Goal: Find specific page/section: Find specific page/section

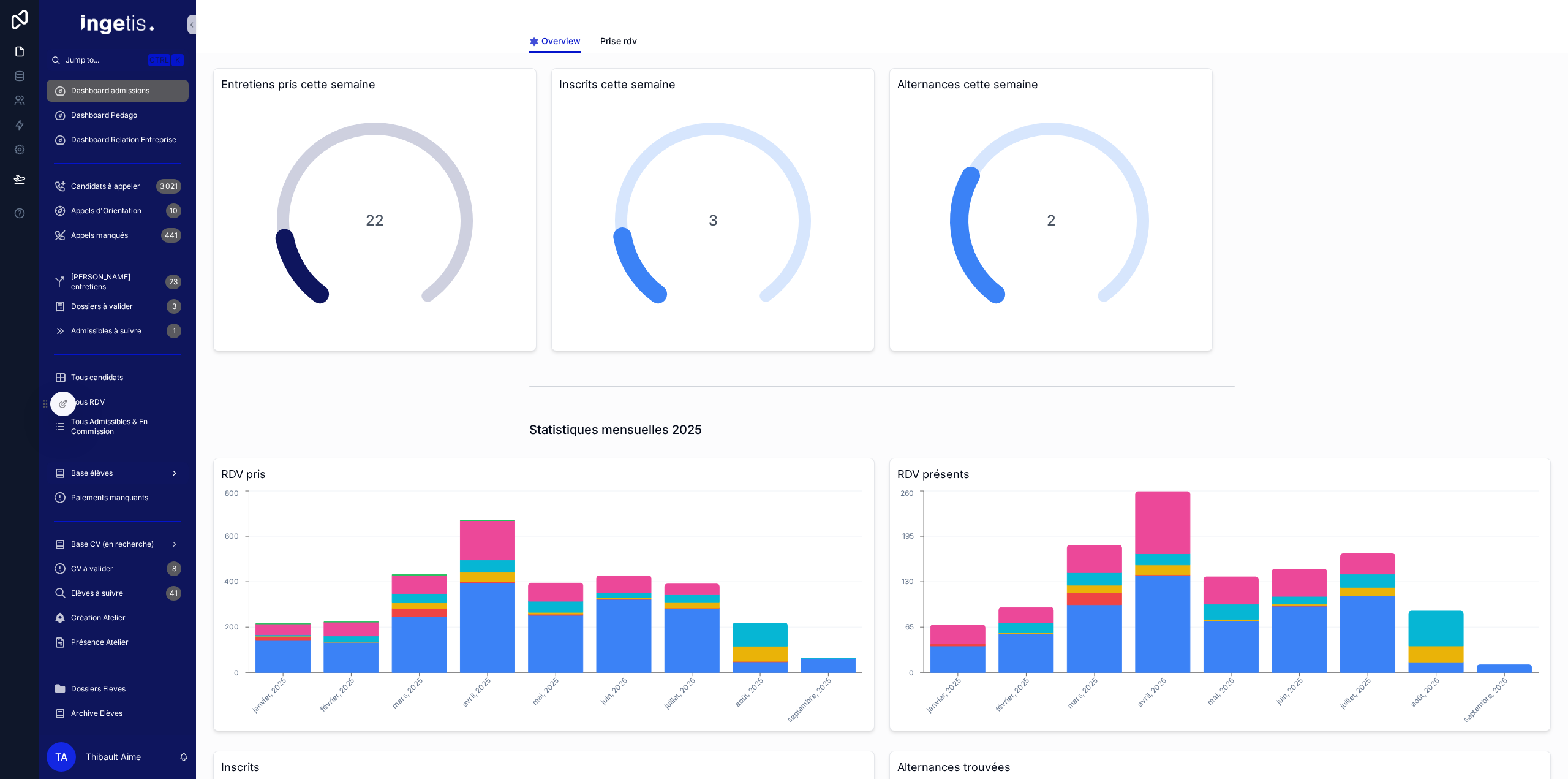
click at [127, 468] on div "Base élèves" at bounding box center [117, 473] width 127 height 19
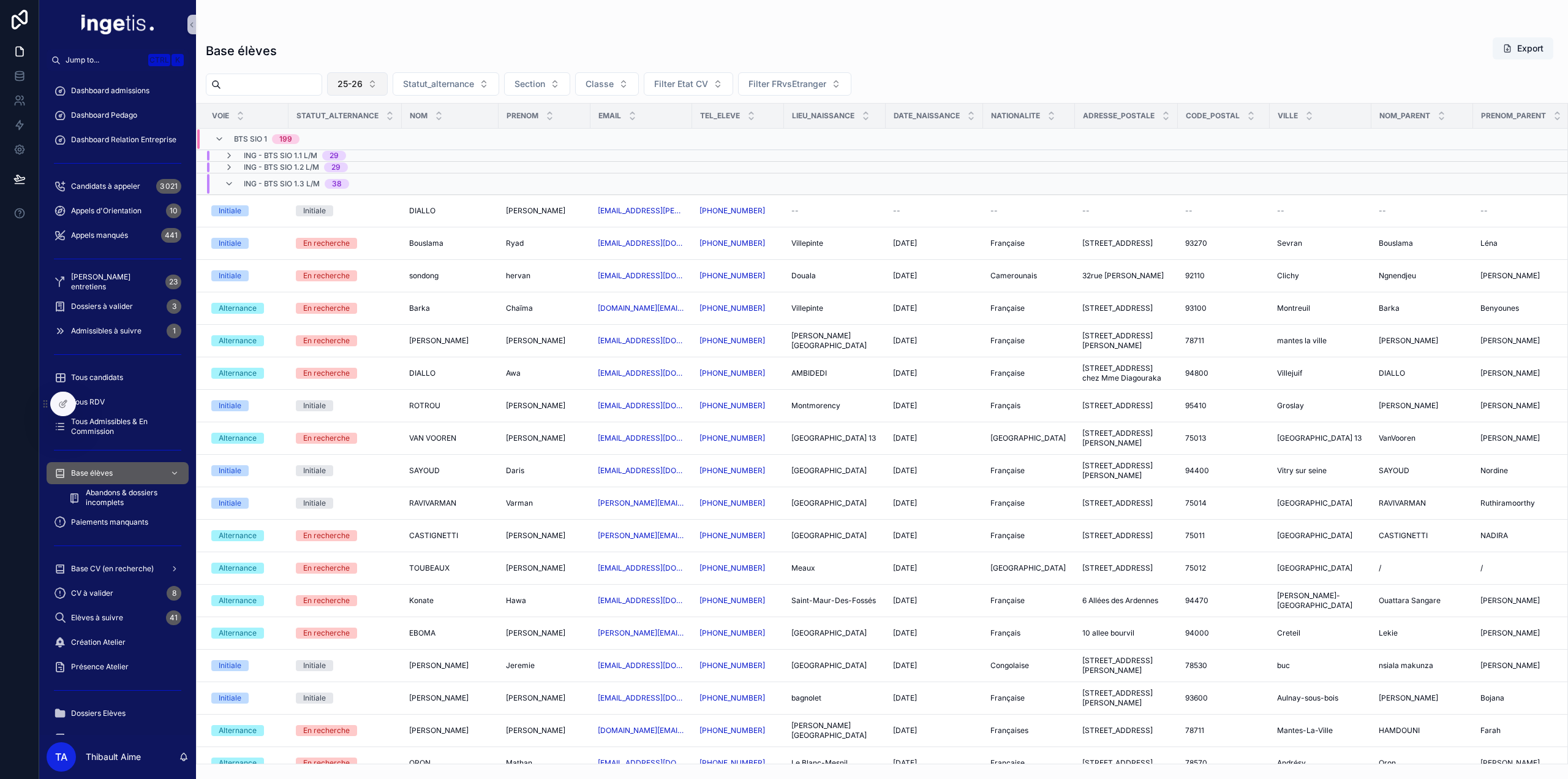
click at [387, 82] on button "25-26" at bounding box center [358, 84] width 61 height 23
click at [353, 148] on div "24-25" at bounding box center [383, 152] width 147 height 19
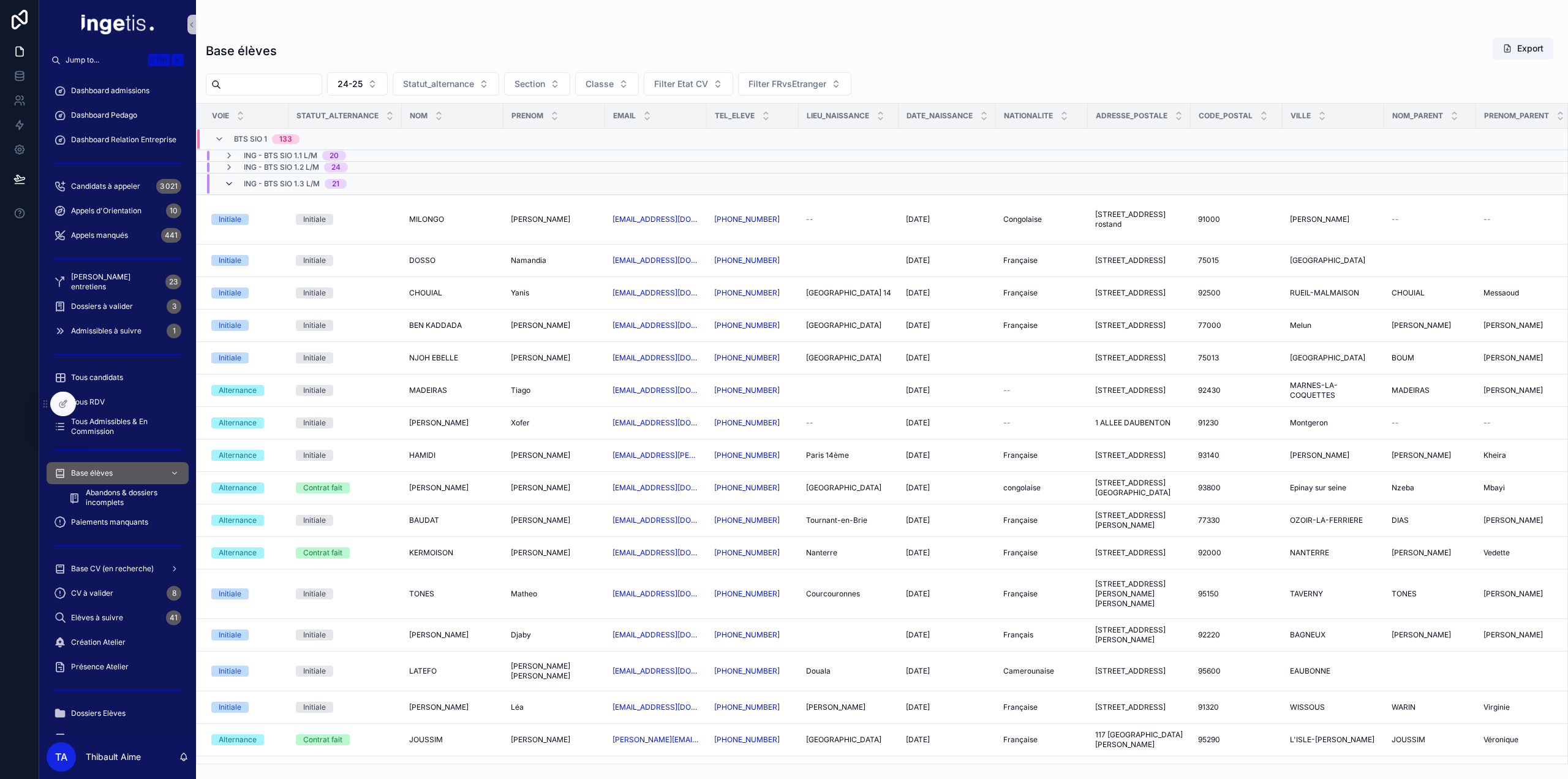
click at [225, 182] on icon "scrollable content" at bounding box center [229, 183] width 10 height 10
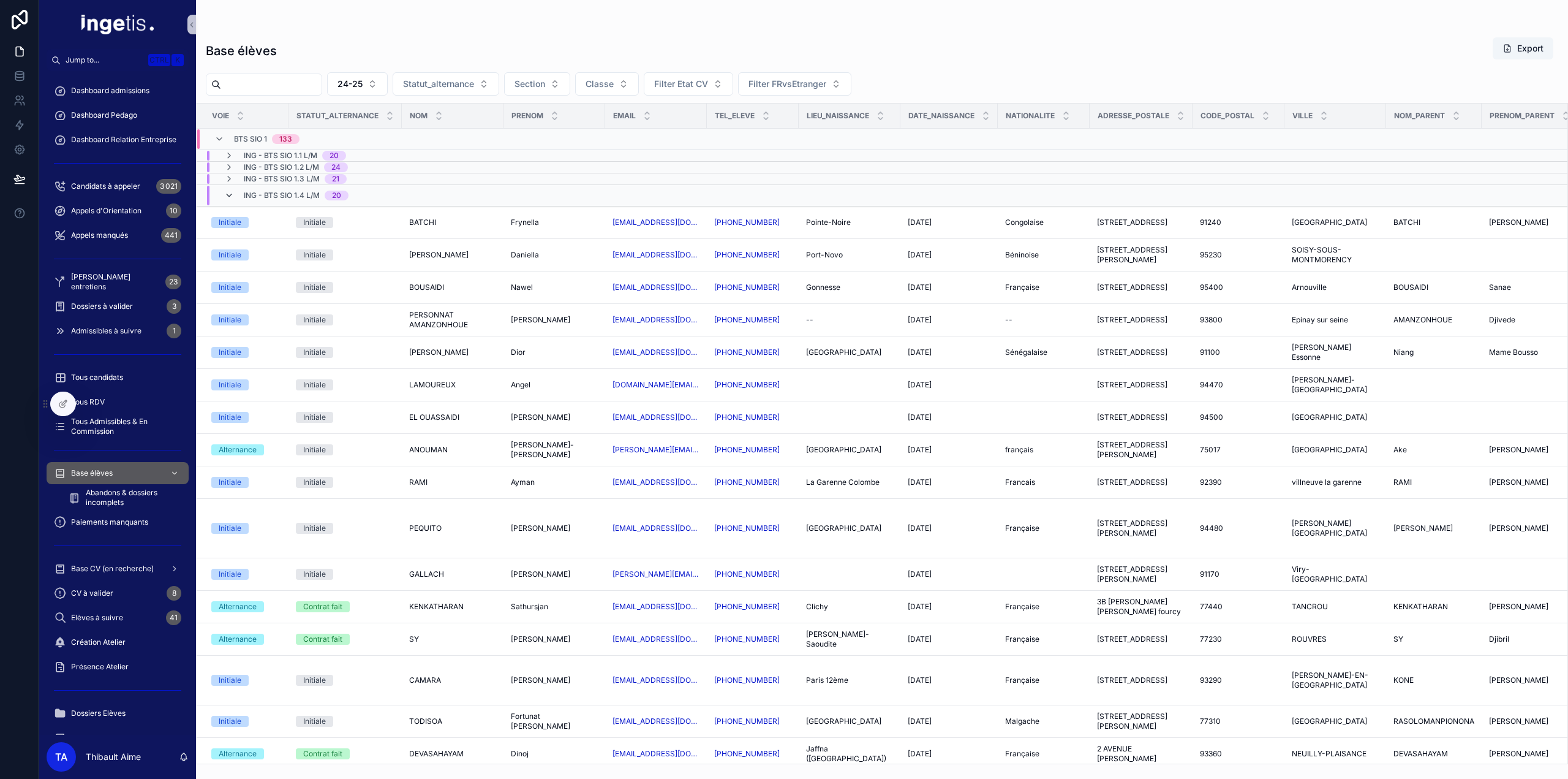
click at [229, 193] on icon "scrollable content" at bounding box center [229, 195] width 10 height 10
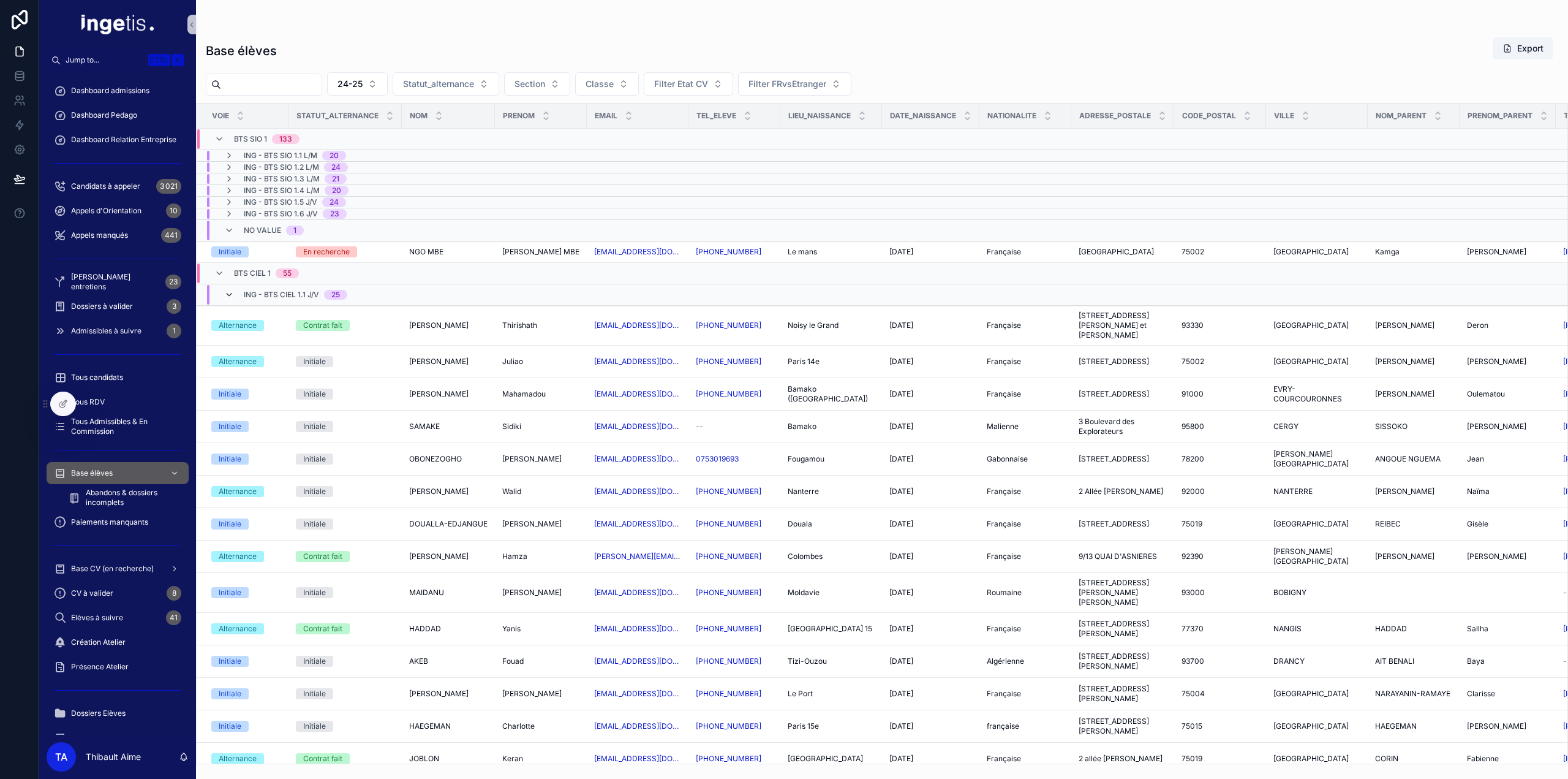
click at [228, 293] on icon "scrollable content" at bounding box center [229, 295] width 10 height 10
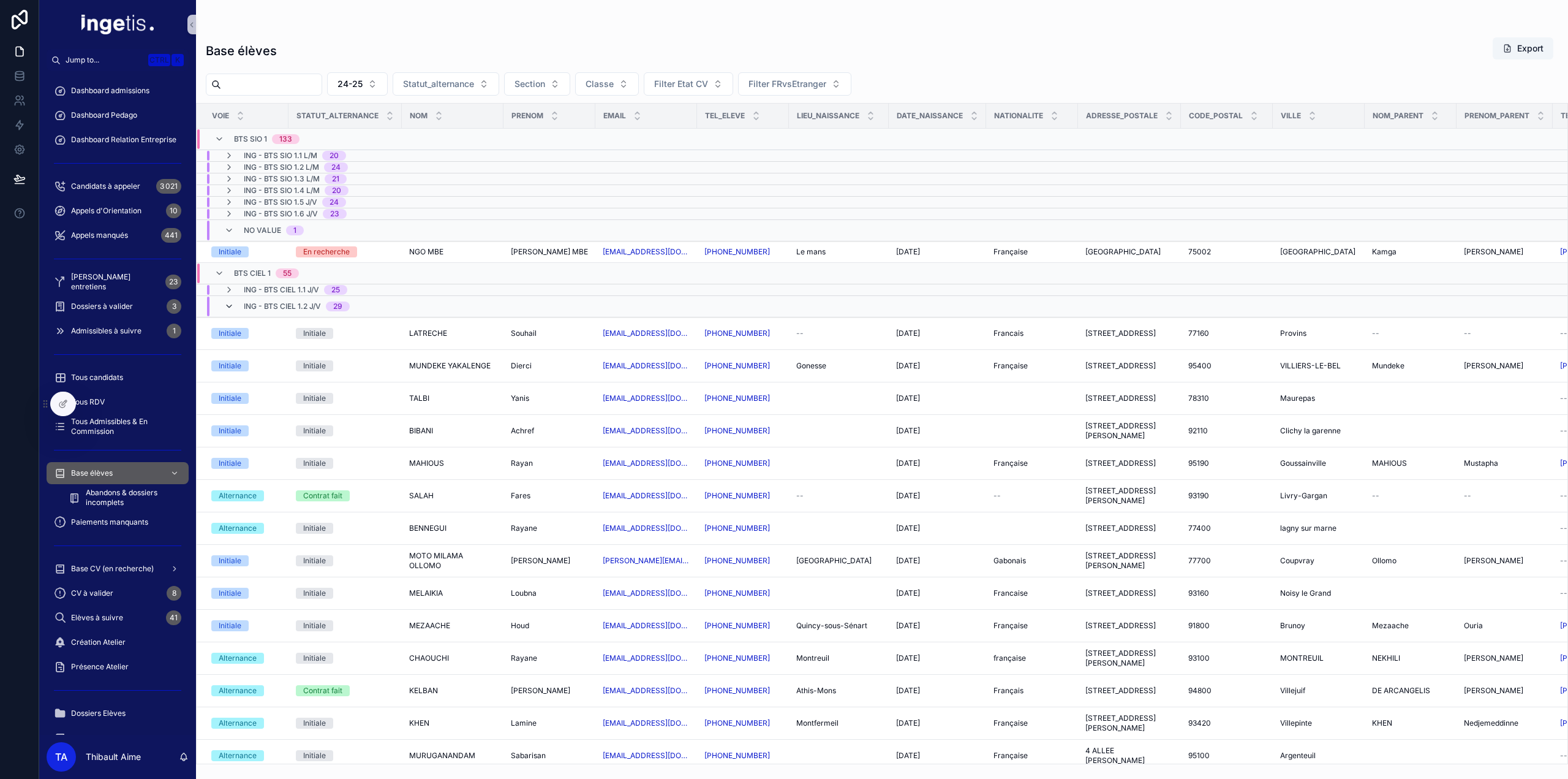
click at [230, 302] on icon "scrollable content" at bounding box center [229, 306] width 10 height 10
